Goal: Check status: Check status

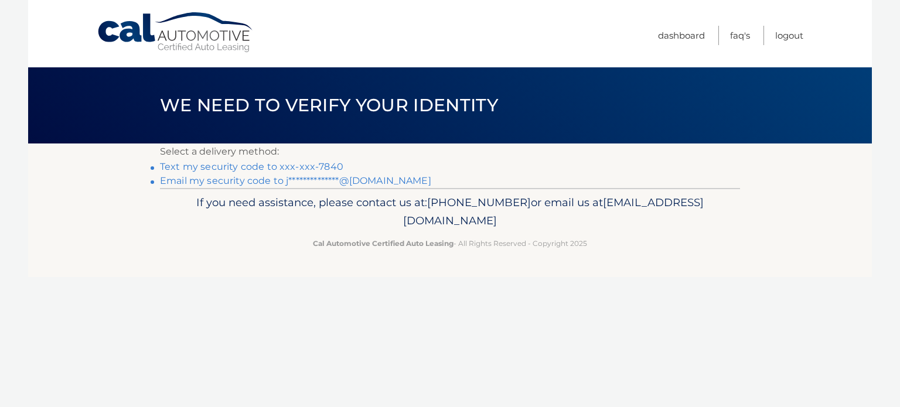
click at [307, 166] on link "Text my security code to xxx-xxx-7840" at bounding box center [251, 166] width 183 height 11
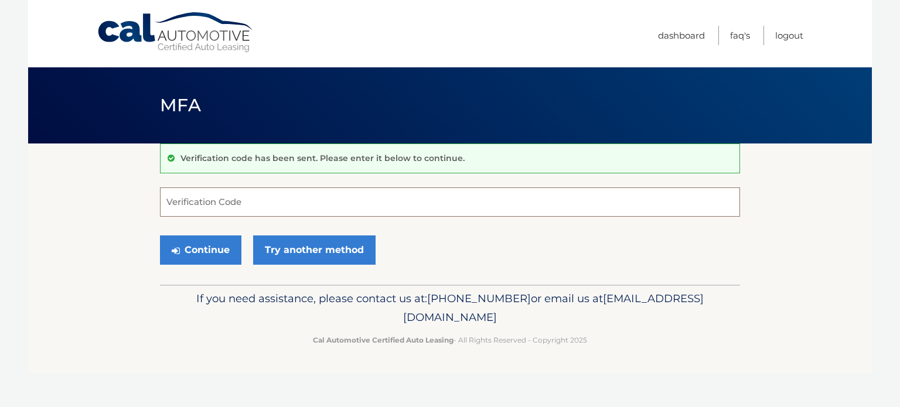
click at [287, 203] on input "Verification Code" at bounding box center [450, 202] width 580 height 29
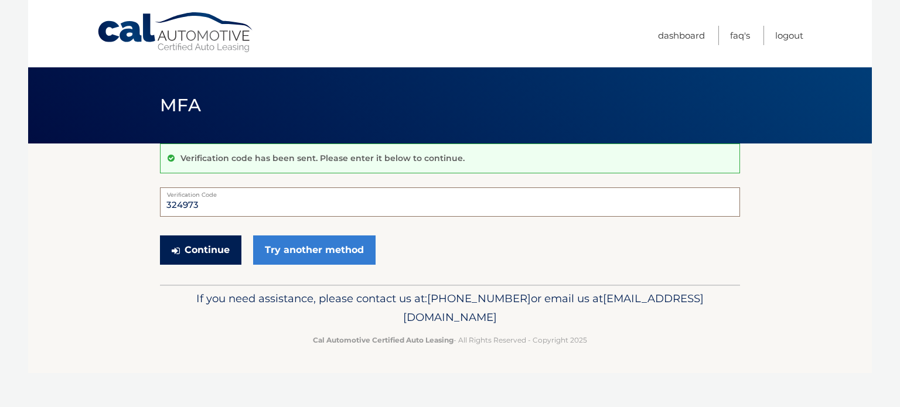
type input "324973"
click at [188, 245] on button "Continue" at bounding box center [200, 250] width 81 height 29
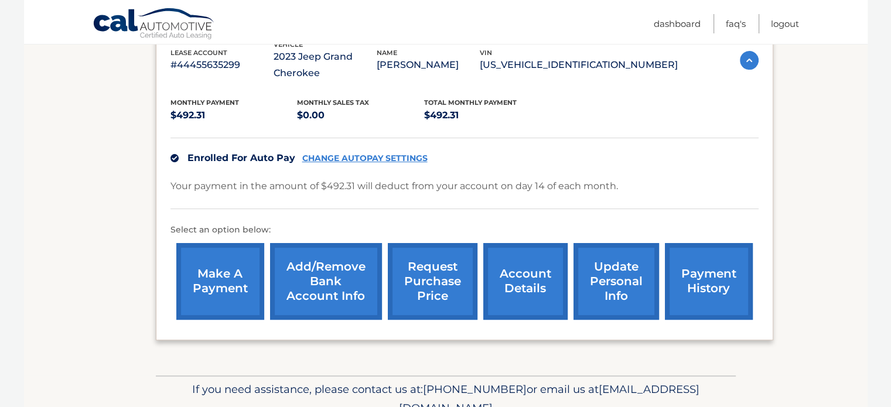
scroll to position [194, 0]
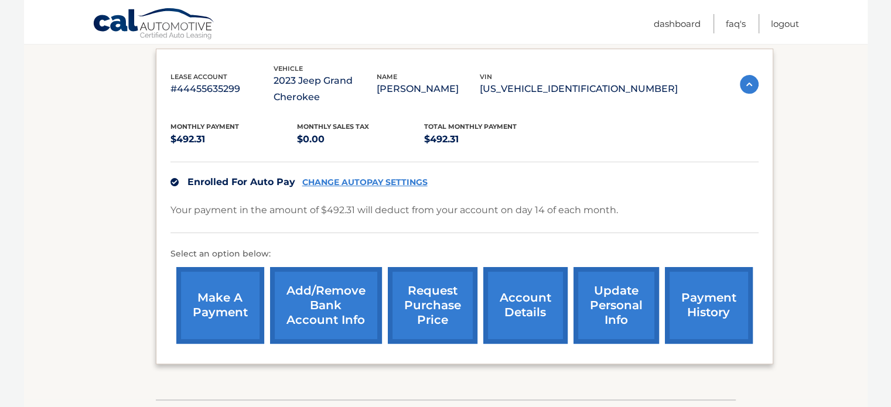
click at [701, 305] on link "payment history" at bounding box center [709, 305] width 88 height 77
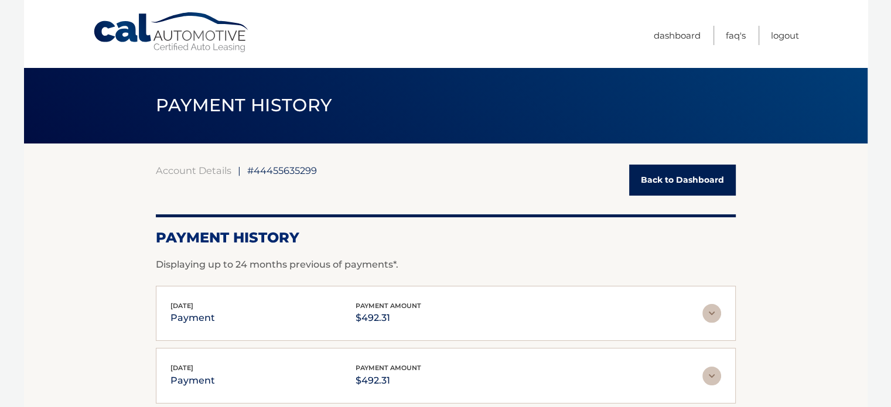
click at [711, 325] on div "Sep 15, 2025 payment payment amount $492.31" at bounding box center [446, 314] width 551 height 26
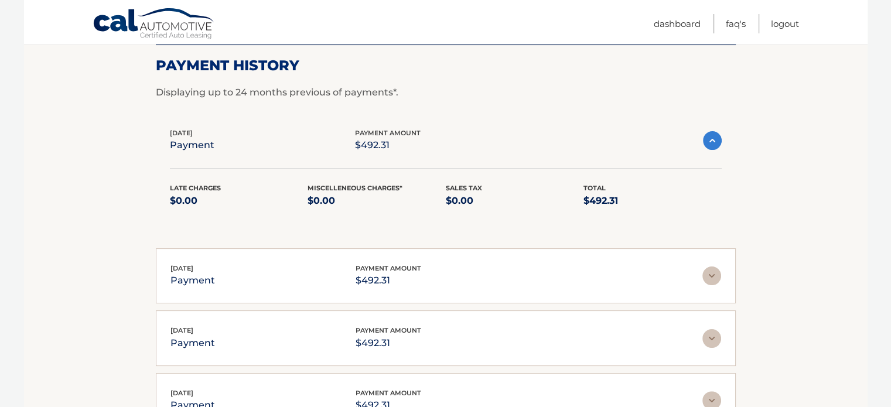
scroll to position [183, 0]
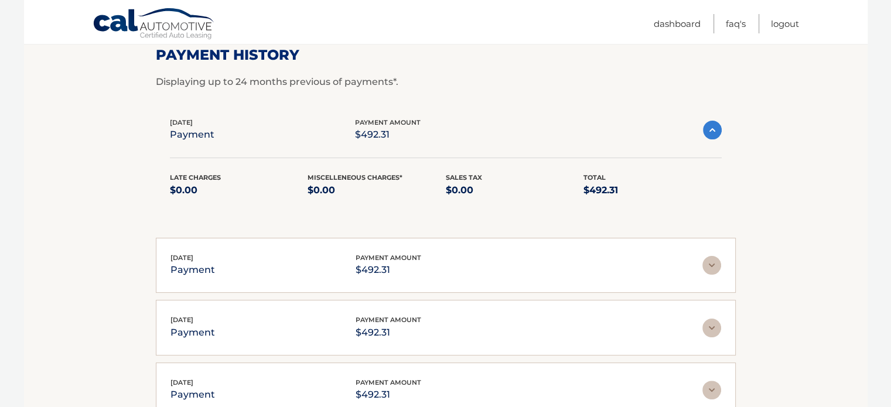
click at [716, 135] on img at bounding box center [712, 130] width 19 height 19
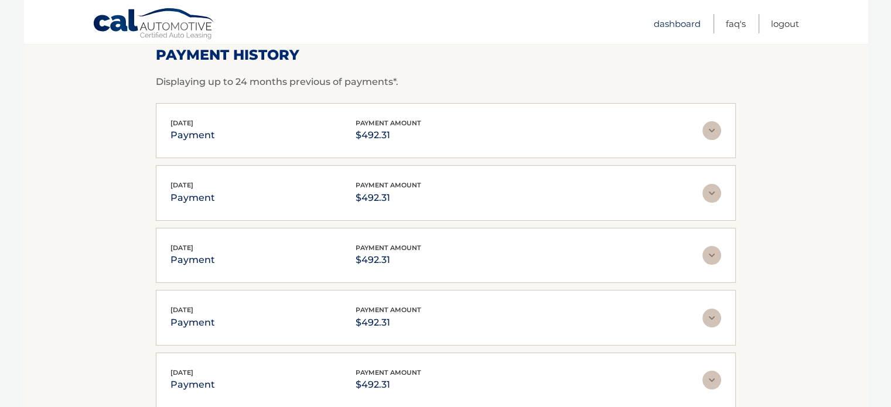
click at [667, 22] on link "Dashboard" at bounding box center [677, 23] width 47 height 19
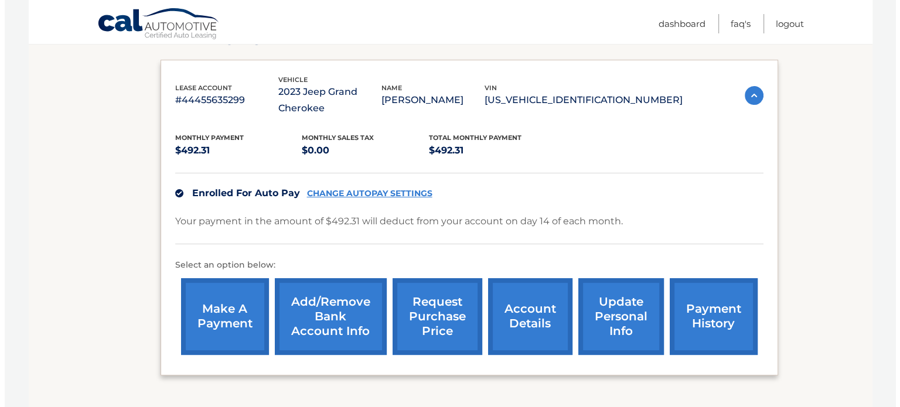
scroll to position [184, 0]
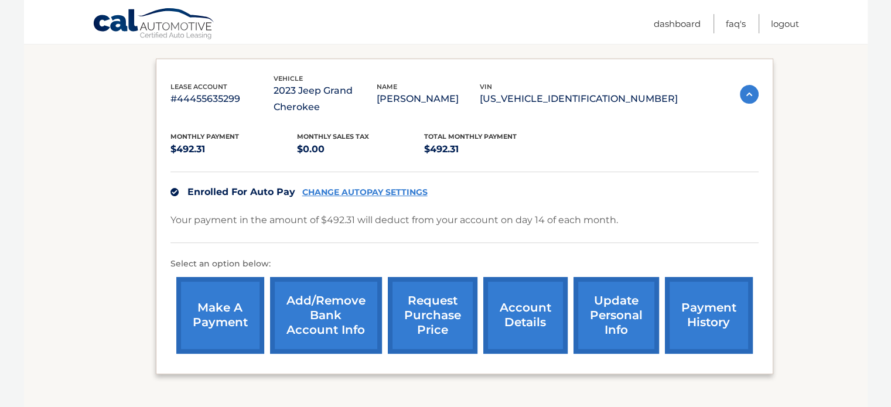
click at [434, 321] on link "request purchase price" at bounding box center [433, 315] width 90 height 77
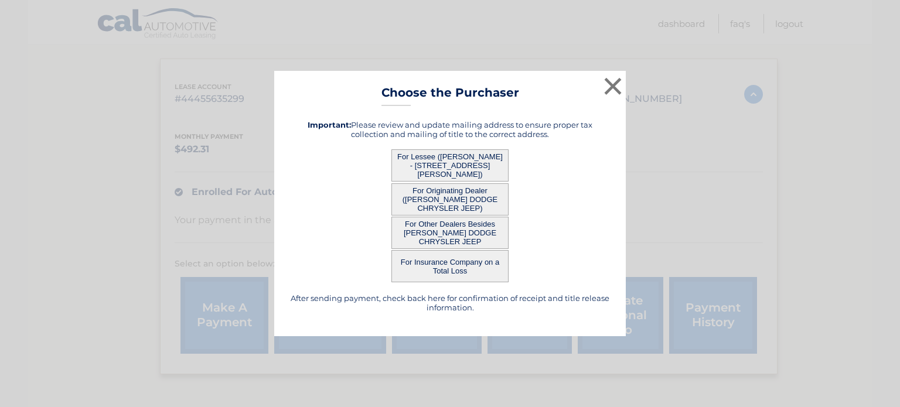
click at [428, 172] on button "For Lessee ([PERSON_NAME] - [STREET_ADDRESS][PERSON_NAME])" at bounding box center [449, 165] width 117 height 32
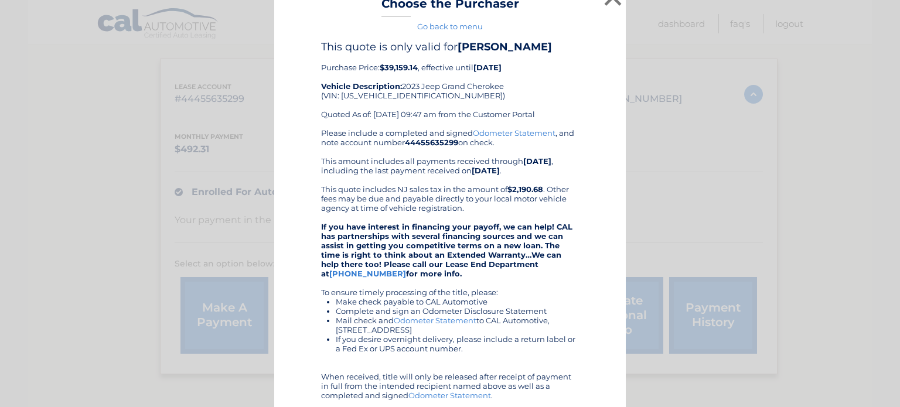
scroll to position [16, 0]
